Goal: Find specific page/section: Find specific page/section

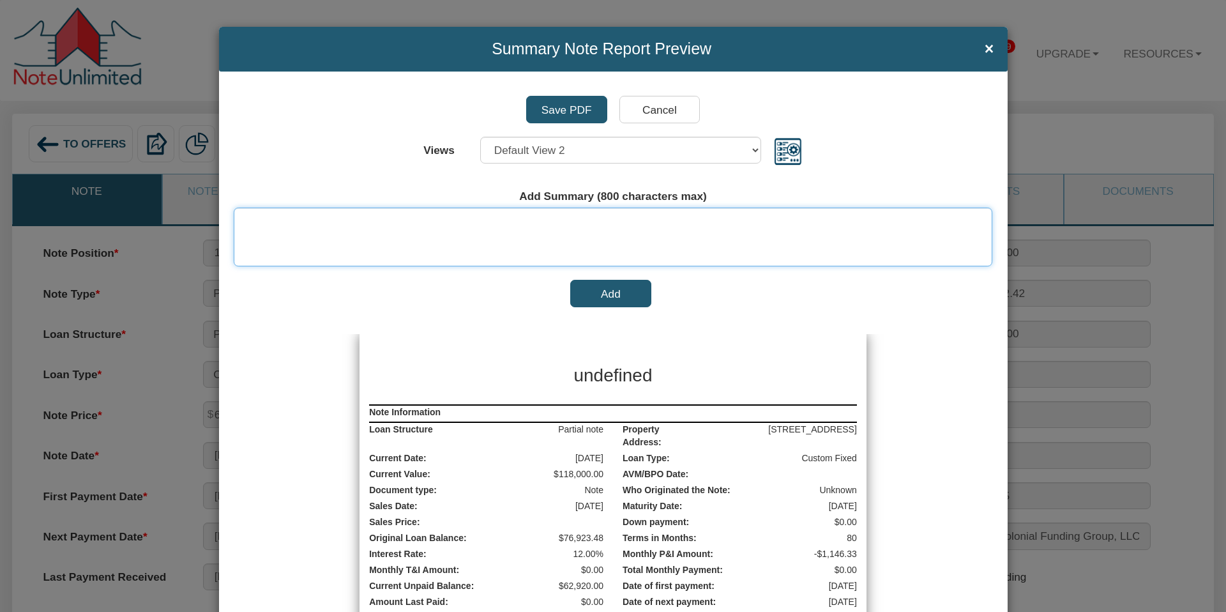
drag, startPoint x: 582, startPoint y: 237, endPoint x: 576, endPoint y: 280, distance: 43.2
click at [582, 250] on textarea at bounding box center [613, 237] width 759 height 59
drag, startPoint x: 599, startPoint y: 375, endPoint x: 589, endPoint y: 342, distance: 35.4
click at [598, 375] on h3 "undefined" at bounding box center [612, 376] width 319 height 26
drag, startPoint x: 586, startPoint y: 221, endPoint x: 617, endPoint y: 204, distance: 35.4
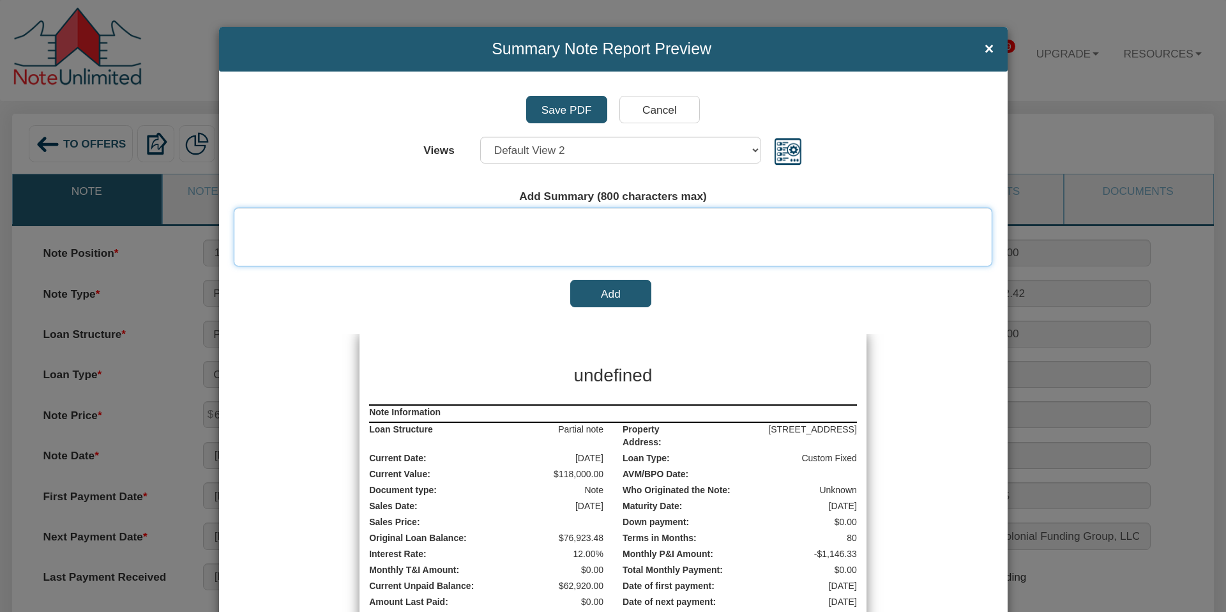
click at [586, 221] on textarea at bounding box center [613, 237] width 759 height 59
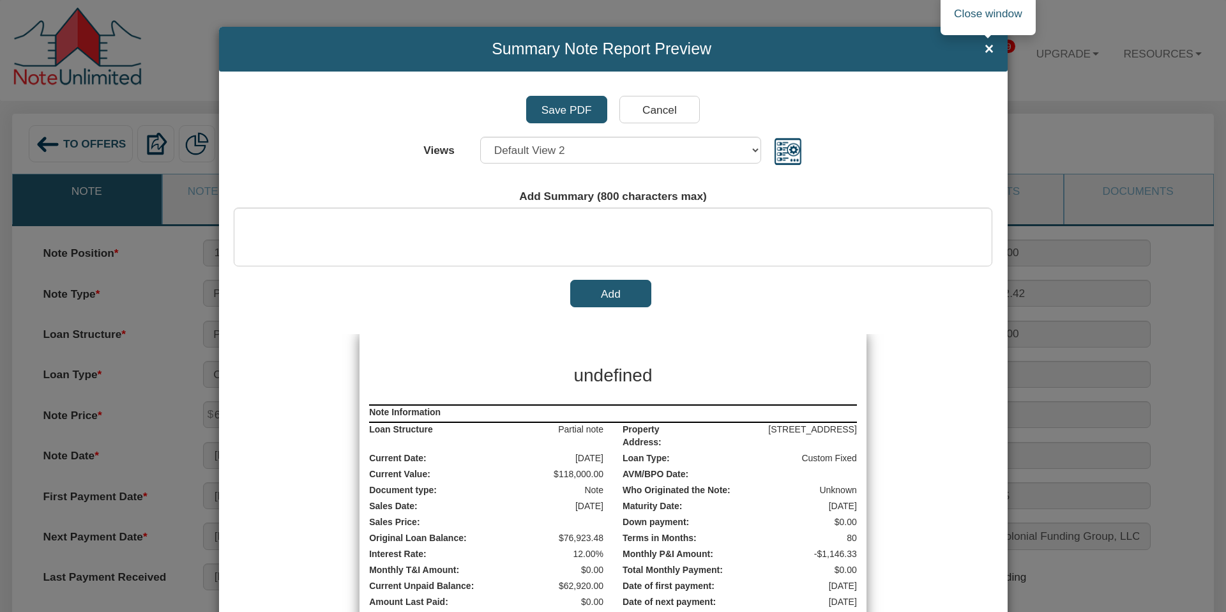
click at [989, 47] on span "×" at bounding box center [990, 48] width 10 height 17
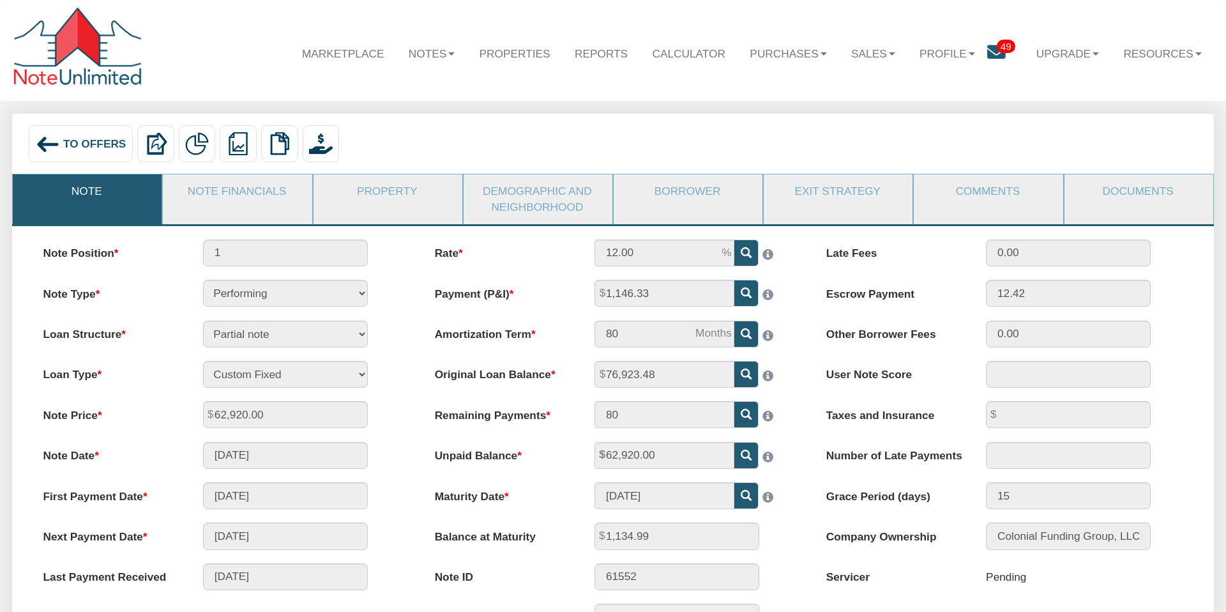
click at [44, 142] on img at bounding box center [48, 144] width 24 height 24
